Goal: Task Accomplishment & Management: Manage account settings

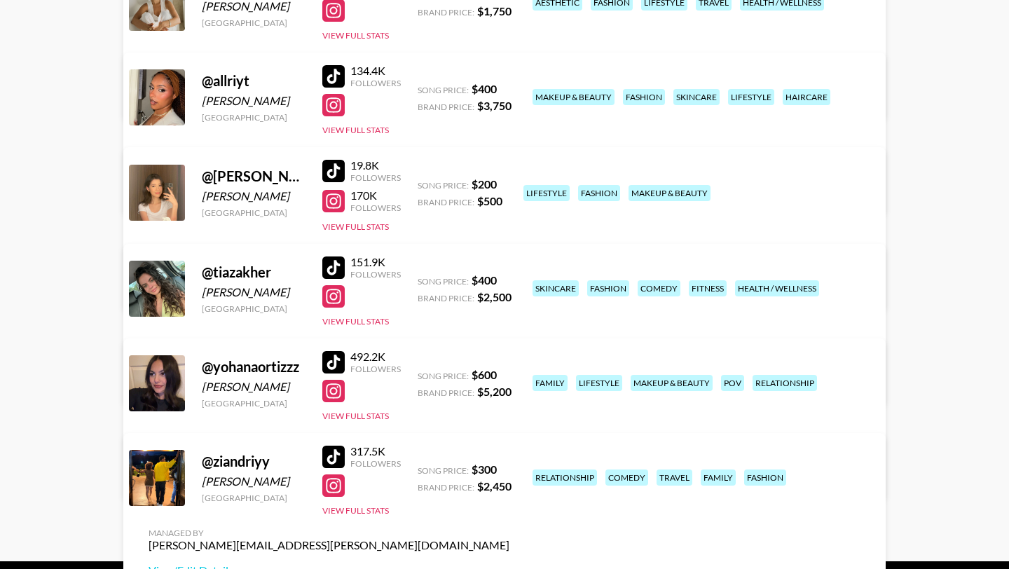
scroll to position [254, 0]
click at [422, 280] on link "View/Edit Details" at bounding box center [285, 287] width 273 height 14
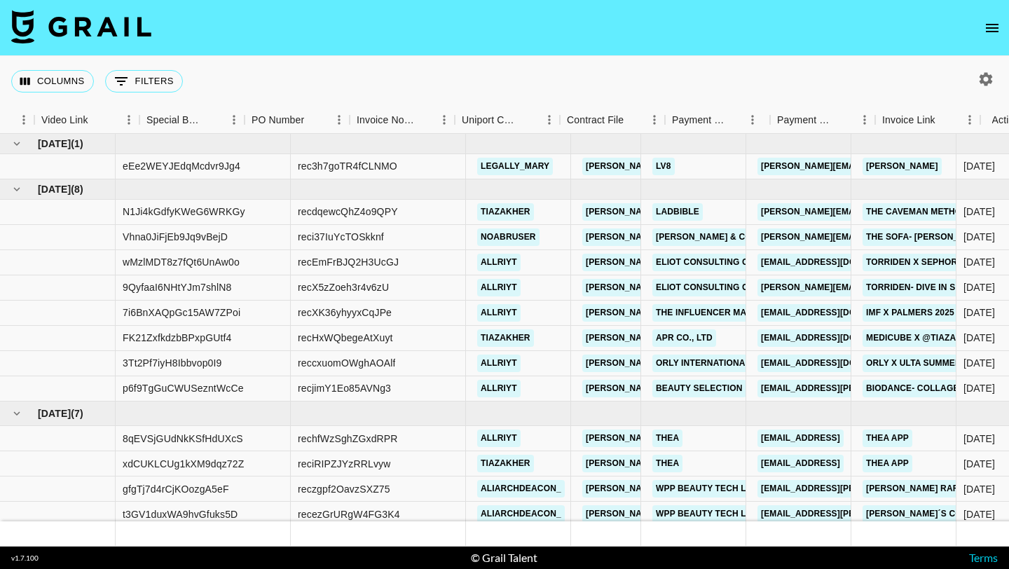
scroll to position [41, 1465]
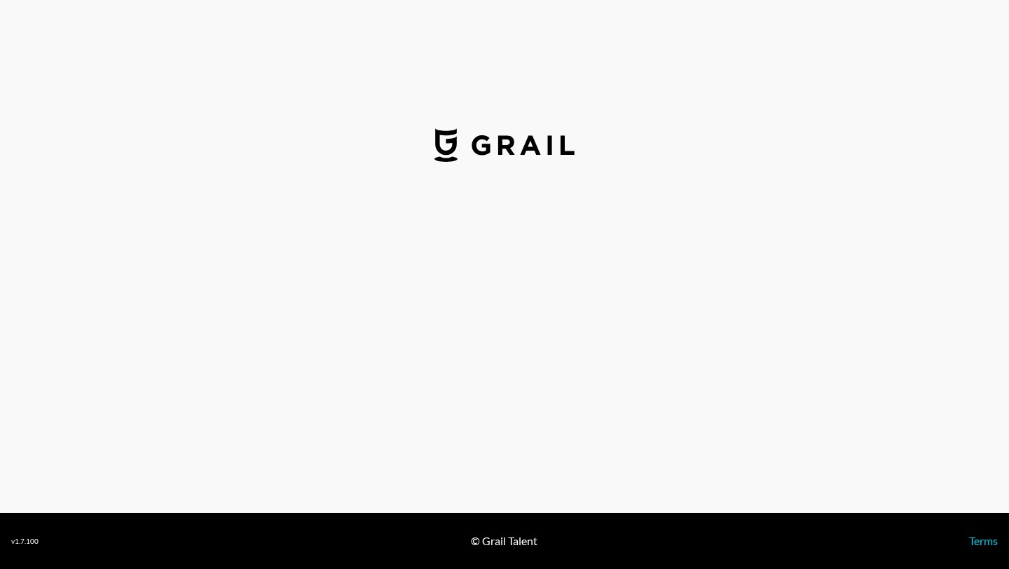
select select "USD"
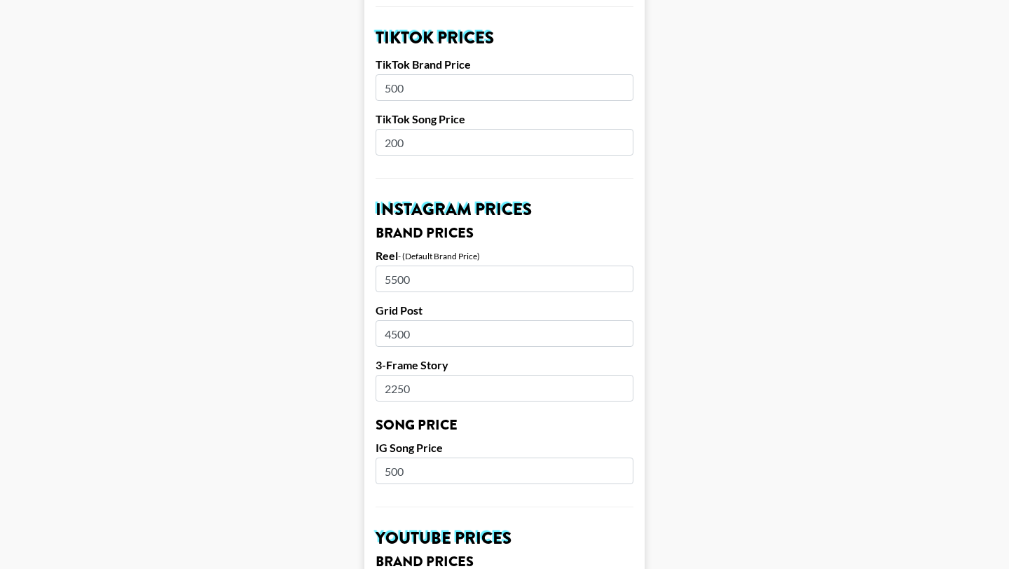
scroll to position [534, 0]
